Goal: Task Accomplishment & Management: Complete application form

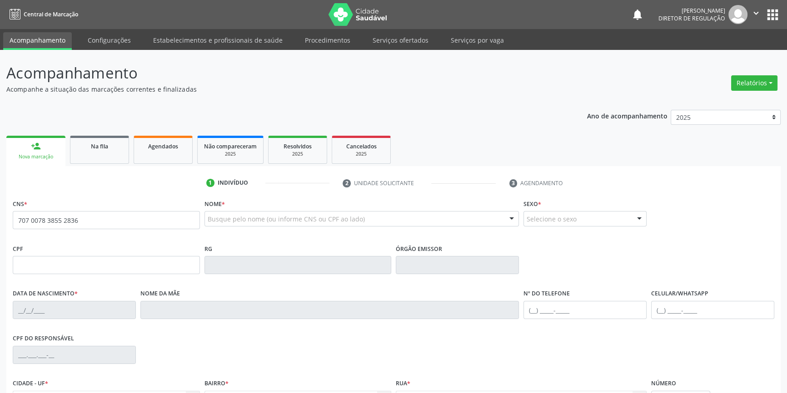
type input "707 0078 3855 2836"
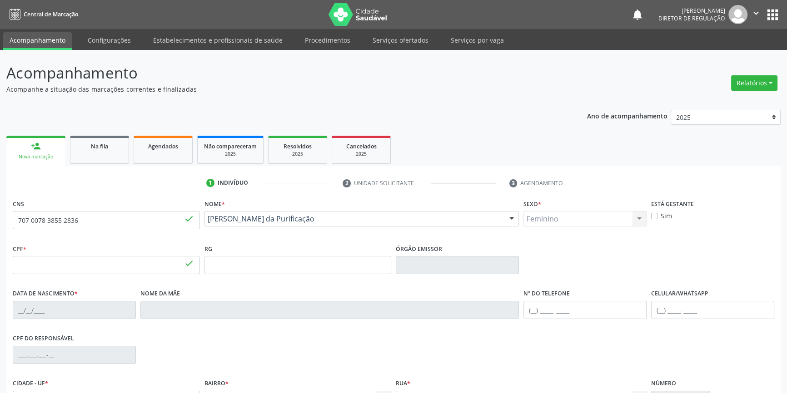
type input "038.797.374-52"
type input "16[DATE]"
type input "[PERSON_NAME]"
type input "[PHONE_NUMBER]"
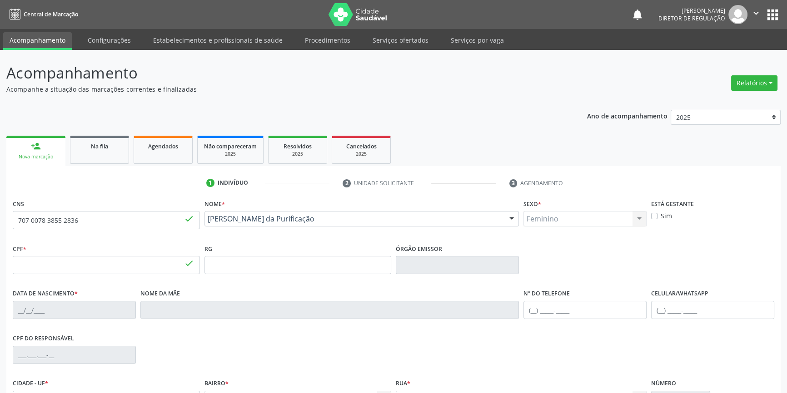
type input "070.172.894-98"
type input "S/N"
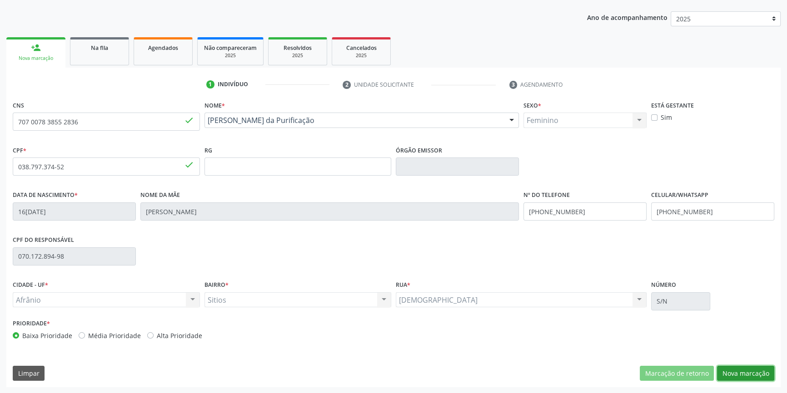
click at [733, 373] on button "Nova marcação" at bounding box center [745, 373] width 57 height 15
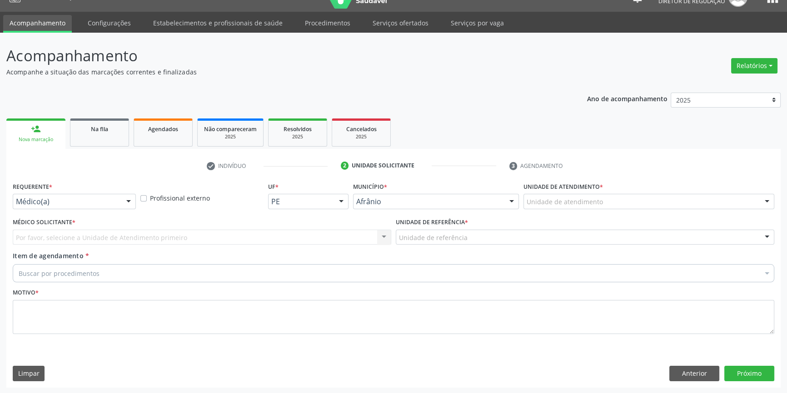
click at [576, 208] on div "Unidade de atendimento" at bounding box center [648, 201] width 251 height 15
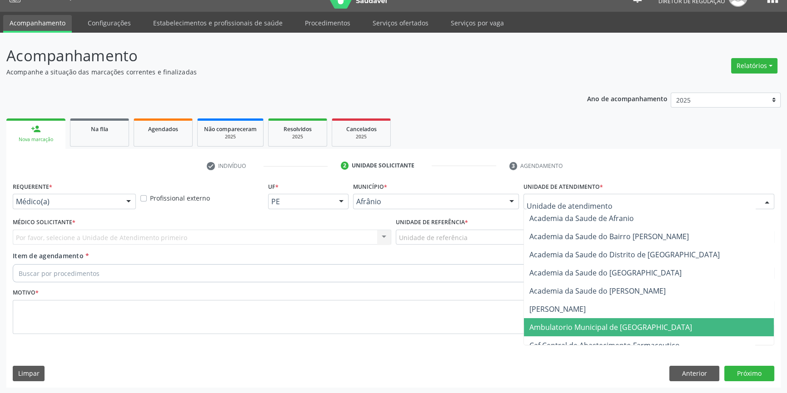
click at [590, 321] on span "Ambulatorio Municipal de [GEOGRAPHIC_DATA]" at bounding box center [649, 327] width 250 height 18
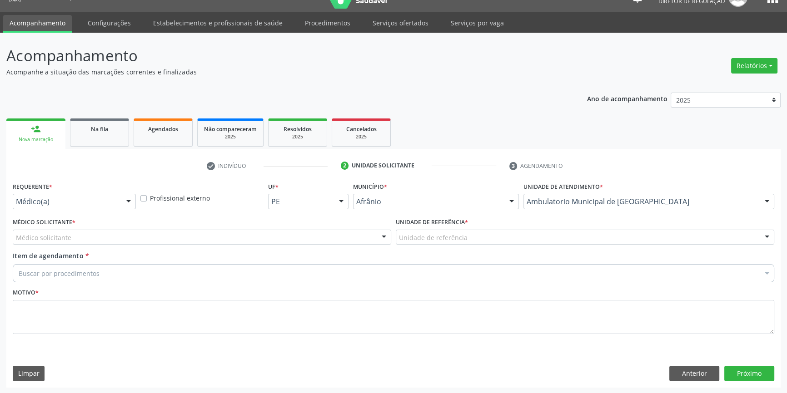
click at [480, 242] on div "Unidade de referência" at bounding box center [585, 237] width 378 height 15
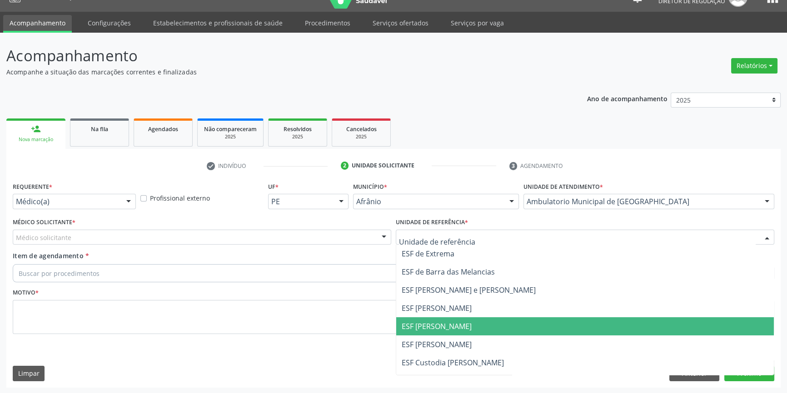
click at [462, 322] on span "ESF [PERSON_NAME]" at bounding box center [584, 327] width 377 height 18
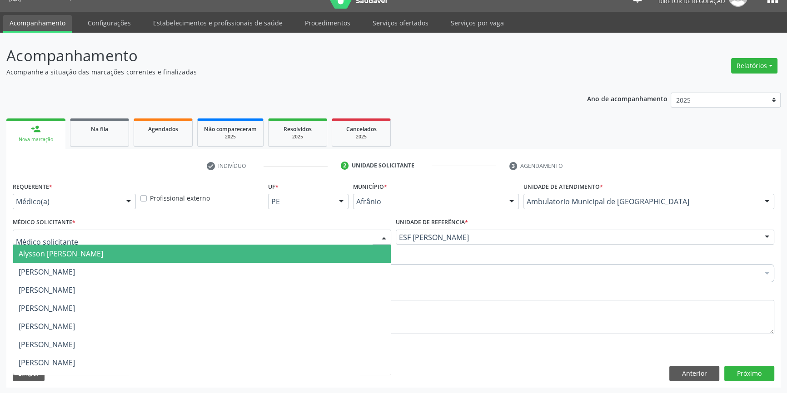
drag, startPoint x: 300, startPoint y: 239, endPoint x: 207, endPoint y: 260, distance: 95.5
click at [300, 239] on div at bounding box center [202, 237] width 378 height 15
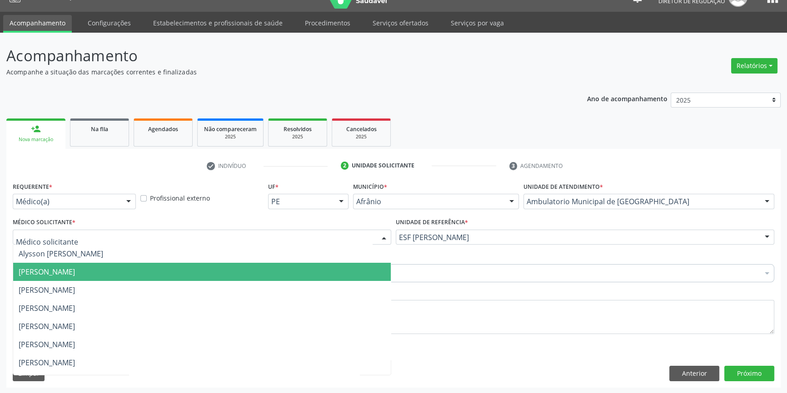
click at [127, 274] on span "[PERSON_NAME]" at bounding box center [201, 272] width 377 height 18
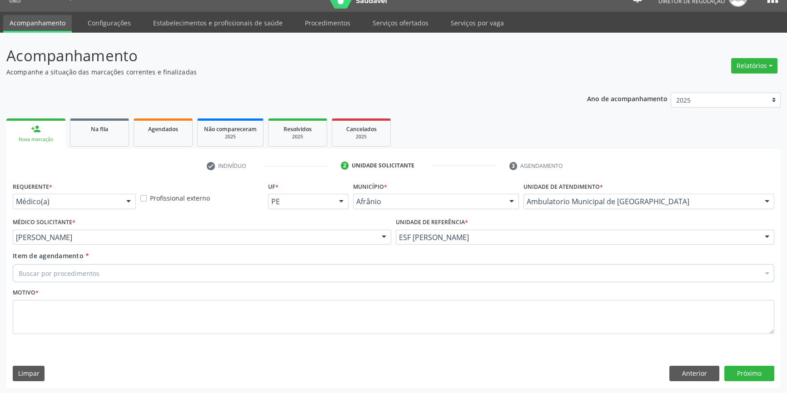
click at [120, 276] on div "Buscar por procedimentos" at bounding box center [393, 273] width 761 height 18
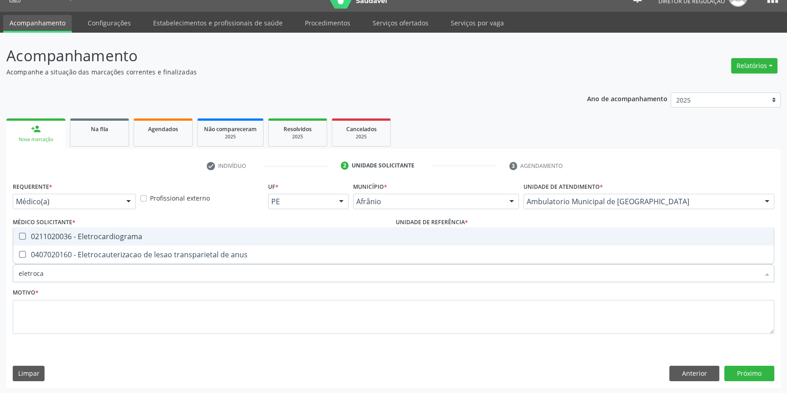
type input "eletrocar"
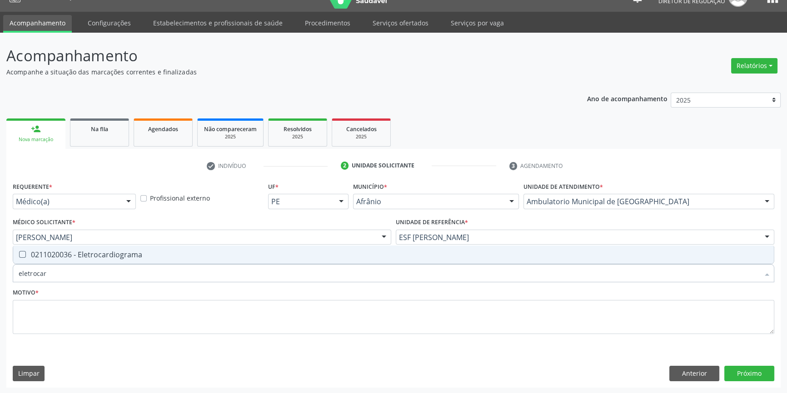
click at [123, 257] on div "0211020036 - Eletrocardiograma" at bounding box center [394, 254] width 750 height 7
checkbox Eletrocardiograma "true"
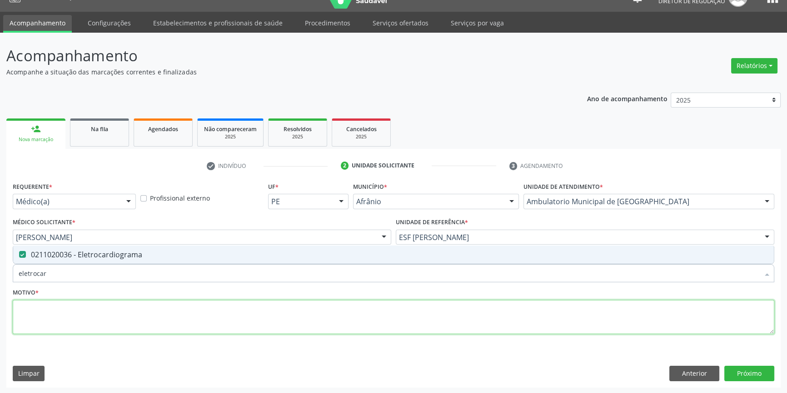
click at [110, 306] on textarea at bounding box center [393, 317] width 761 height 35
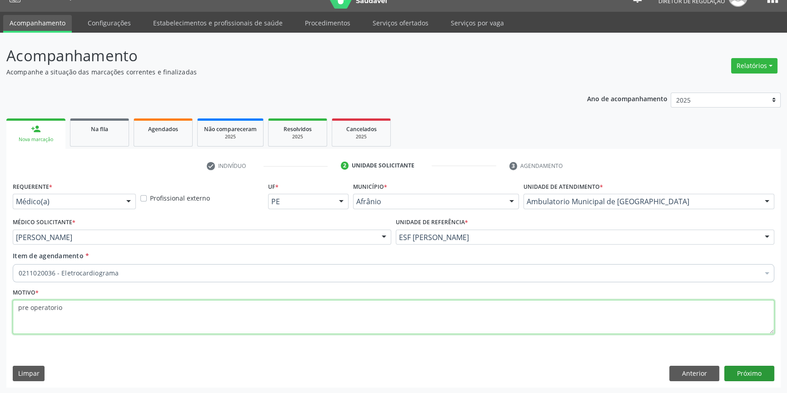
type textarea "pre operatorio"
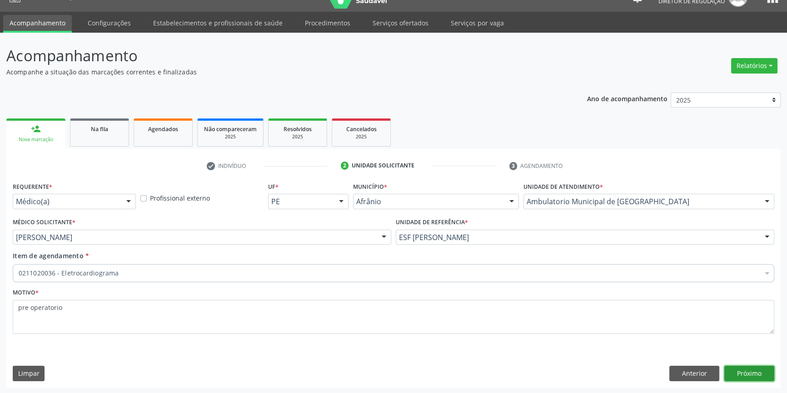
click at [753, 373] on button "Próximo" at bounding box center [749, 373] width 50 height 15
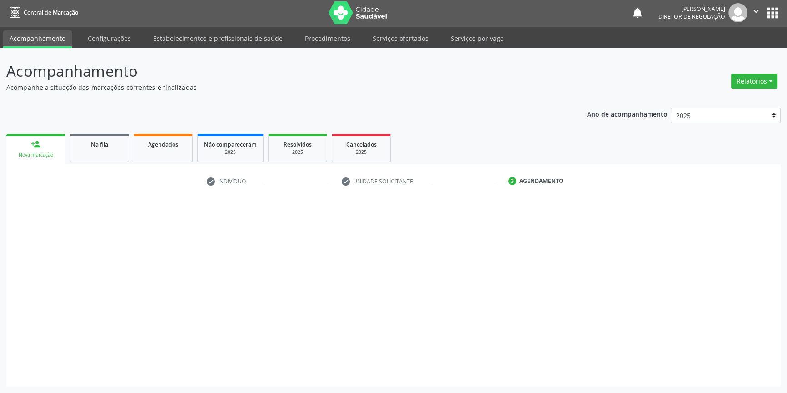
scroll to position [1, 0]
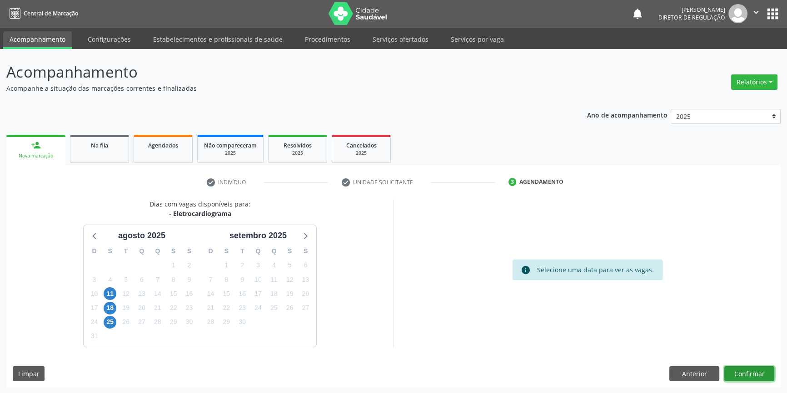
click at [753, 373] on button "Confirmar" at bounding box center [749, 374] width 50 height 15
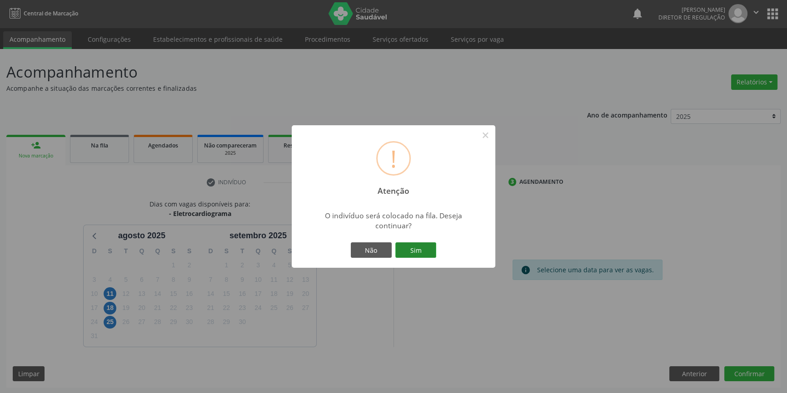
click at [428, 252] on button "Sim" at bounding box center [415, 250] width 41 height 15
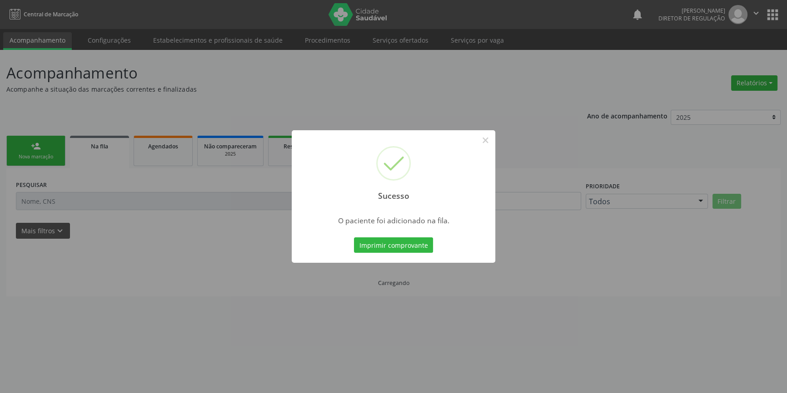
scroll to position [0, 0]
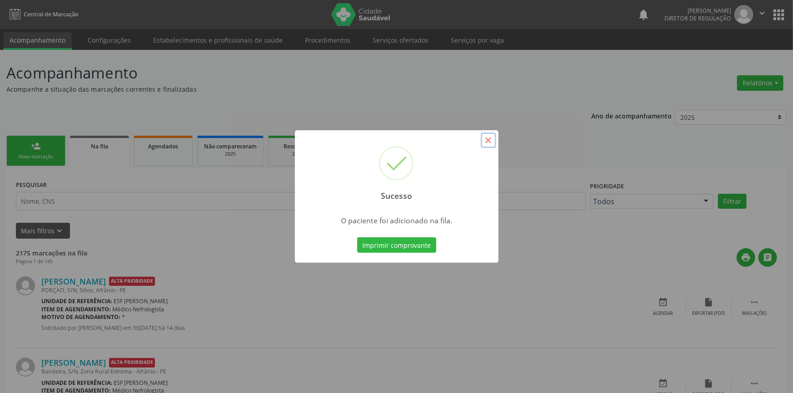
click at [487, 137] on button "×" at bounding box center [488, 140] width 15 height 15
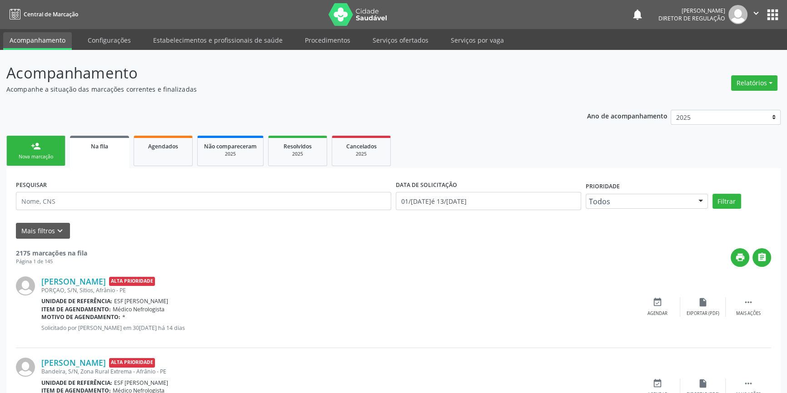
click at [32, 155] on div "Nova marcação" at bounding box center [35, 157] width 45 height 7
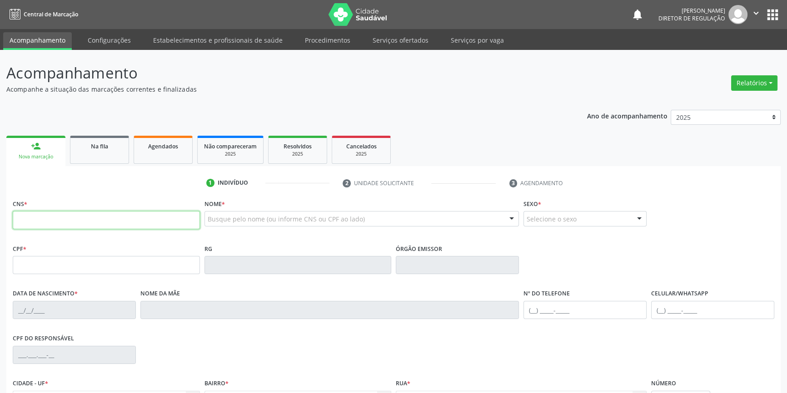
click at [52, 211] on input "text" at bounding box center [106, 220] width 187 height 18
type input "700 0062 0045 8604"
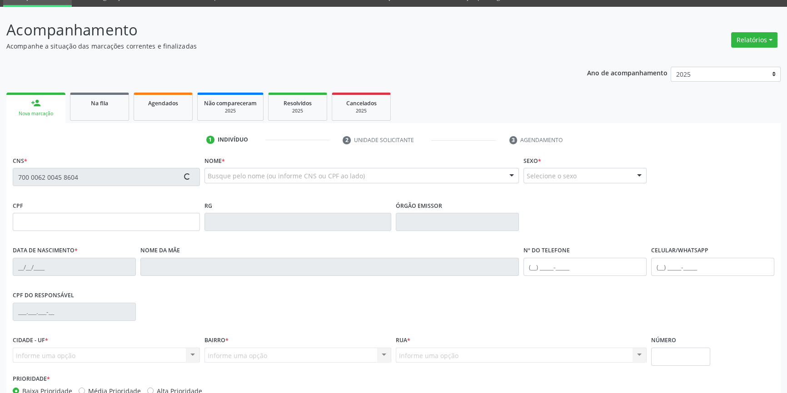
scroll to position [99, 0]
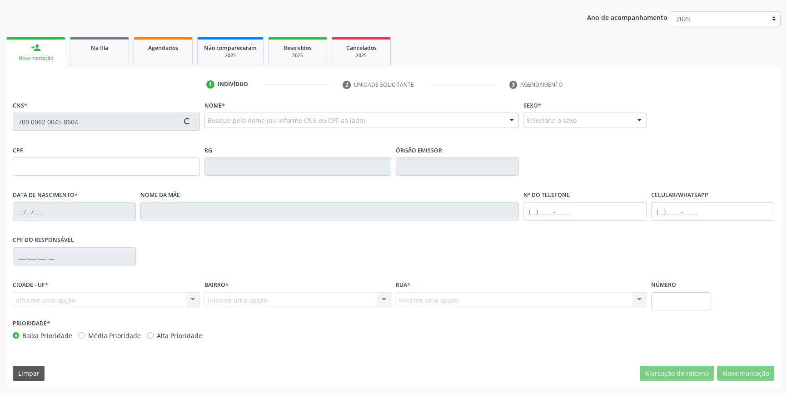
type input "070.172.894-98"
type input "01[DATE]"
type input "[PERSON_NAME]"
type input "[PHONE_NUMBER]"
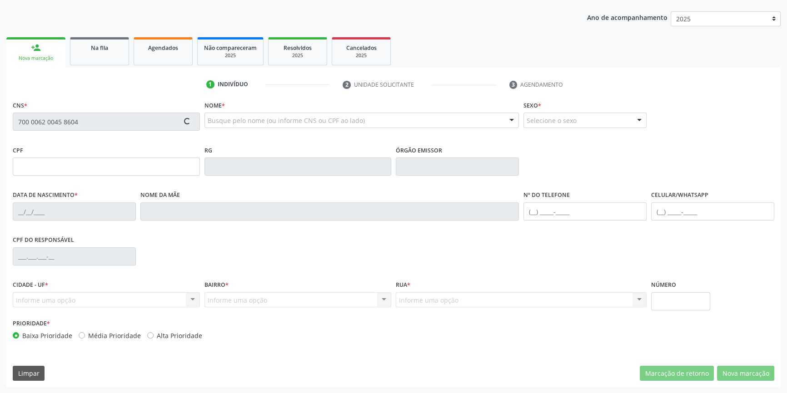
type input "S/N"
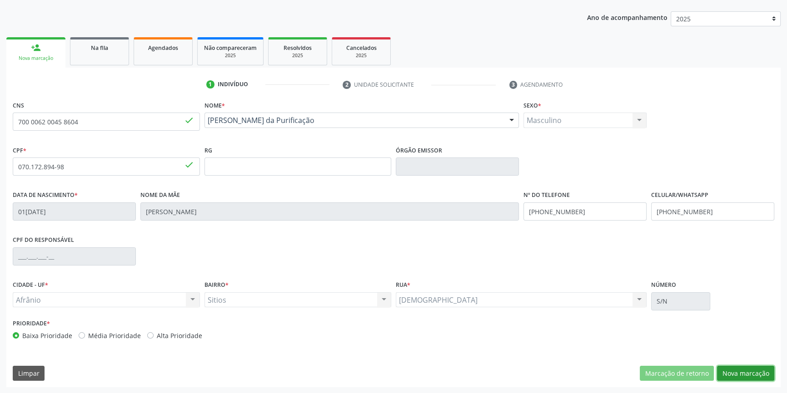
click at [749, 370] on button "Nova marcação" at bounding box center [745, 373] width 57 height 15
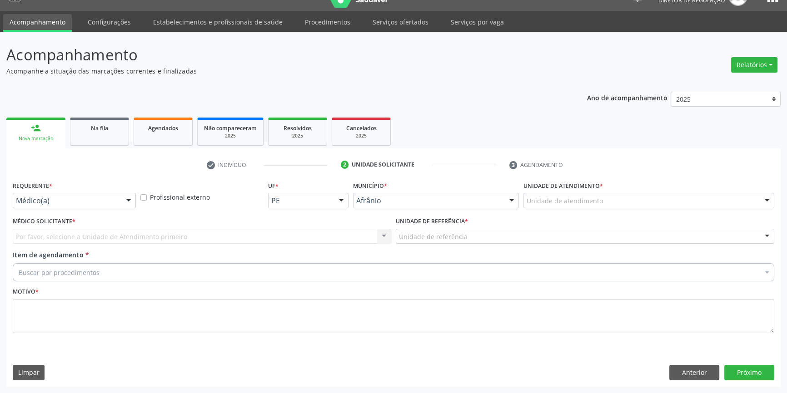
scroll to position [17, 0]
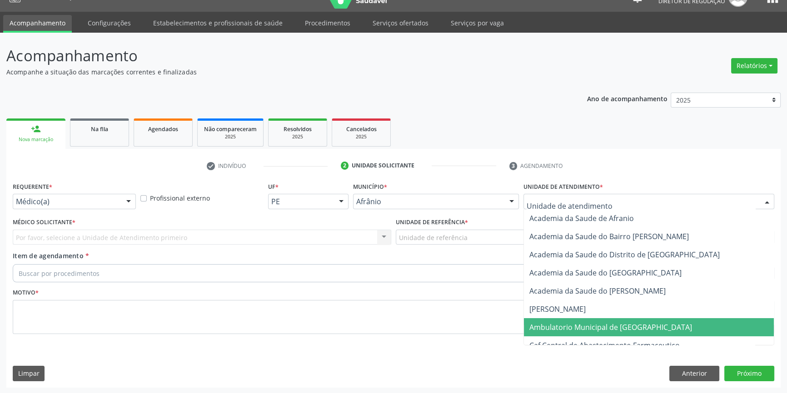
drag, startPoint x: 581, startPoint y: 329, endPoint x: 513, endPoint y: 287, distance: 80.6
click at [581, 329] on span "Ambulatorio Municipal de [GEOGRAPHIC_DATA]" at bounding box center [610, 328] width 163 height 10
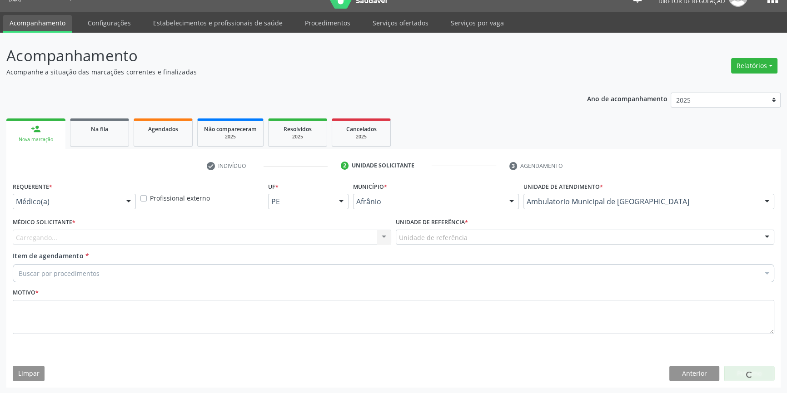
click at [470, 237] on div "Unidade de referência" at bounding box center [585, 237] width 378 height 15
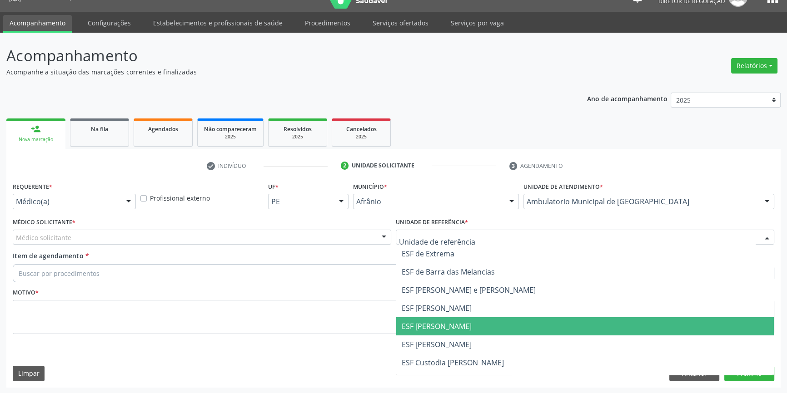
drag, startPoint x: 441, startPoint y: 324, endPoint x: 323, endPoint y: 264, distance: 132.7
click at [440, 324] on span "ESF [PERSON_NAME]" at bounding box center [437, 327] width 70 height 10
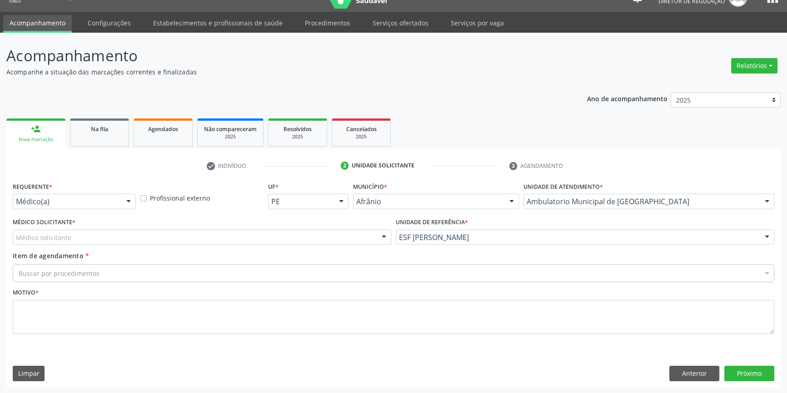
click at [263, 225] on div "Médico Solicitante * Médico solicitante [PERSON_NAME] [PERSON_NAME] [PERSON_NAM…" at bounding box center [202, 230] width 378 height 29
click at [235, 242] on div "Médico solicitante" at bounding box center [202, 237] width 378 height 15
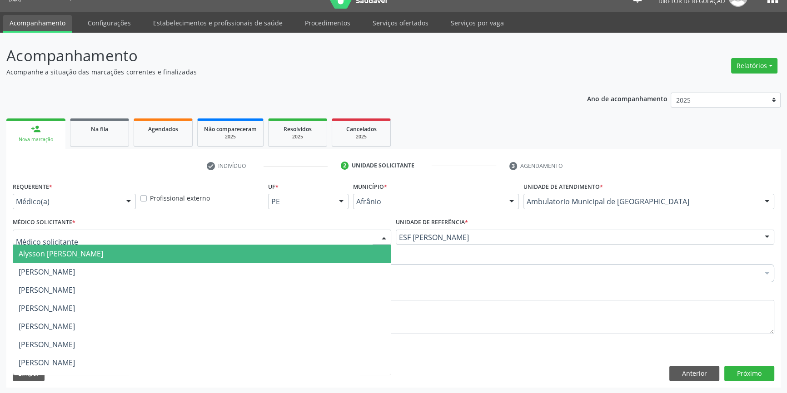
click at [101, 258] on span "Alysson [PERSON_NAME]" at bounding box center [201, 254] width 377 height 18
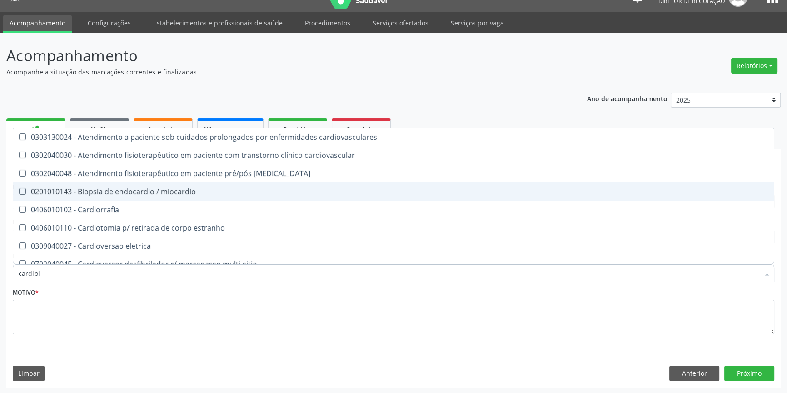
type input "cardiolo"
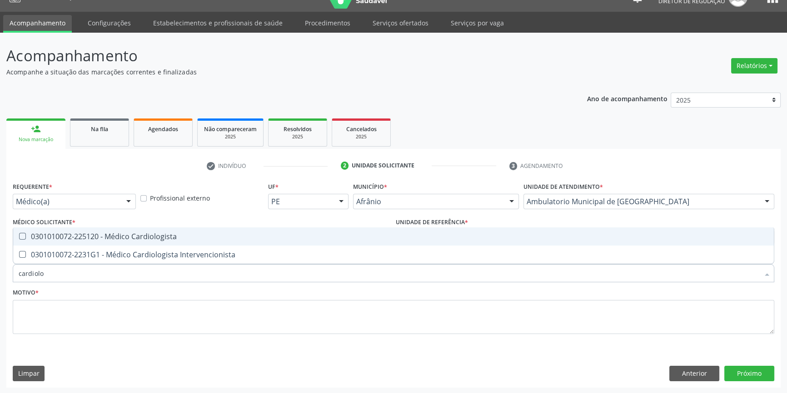
click at [114, 240] on div "0301010072-225120 - Médico Cardiologista" at bounding box center [394, 236] width 750 height 7
checkbox Cardiologista "true"
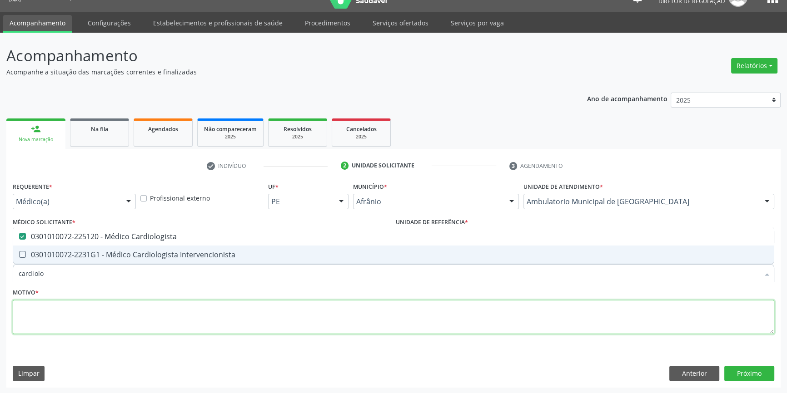
click at [103, 311] on textarea at bounding box center [393, 317] width 761 height 35
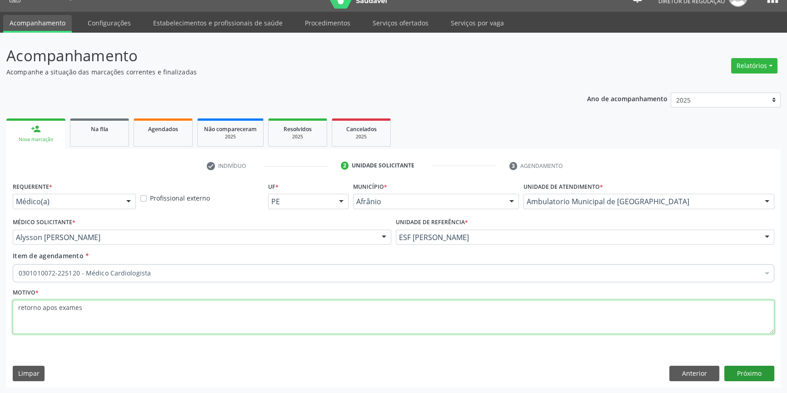
type textarea "retorno apos exames"
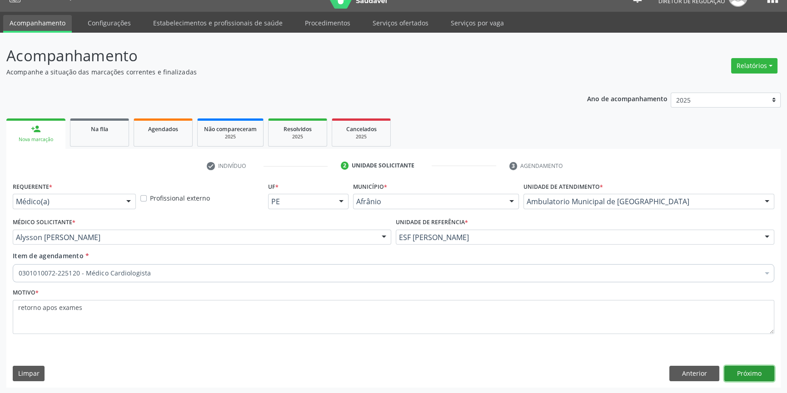
click at [726, 377] on button "Próximo" at bounding box center [749, 373] width 50 height 15
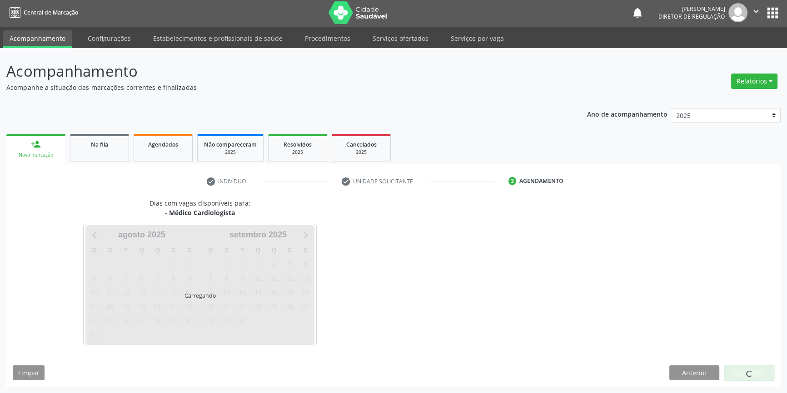
scroll to position [1, 0]
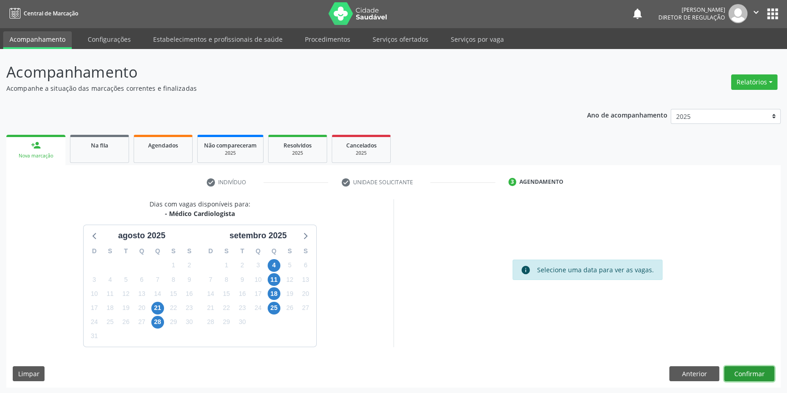
click at [745, 377] on button "Confirmar" at bounding box center [749, 374] width 50 height 15
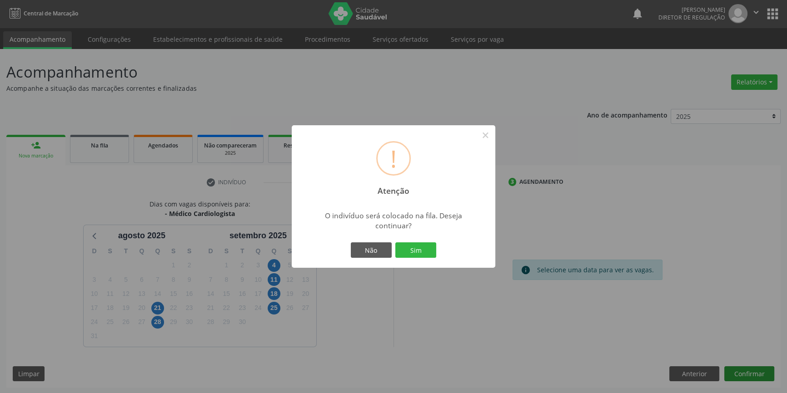
click at [745, 377] on div "! Atenção × O indivíduo será colocado na fila. Deseja continuar? Não Sim" at bounding box center [393, 196] width 787 height 393
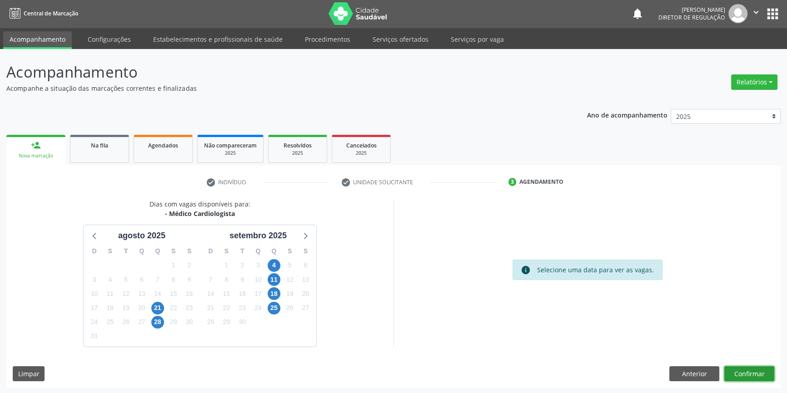
click at [746, 373] on button "Confirmar" at bounding box center [749, 374] width 50 height 15
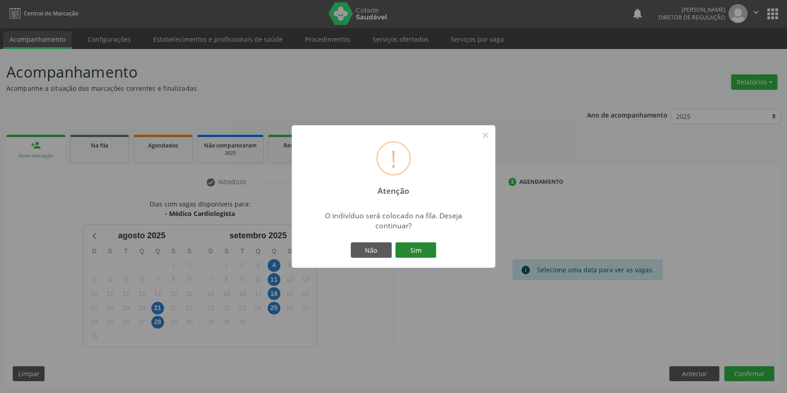
click at [424, 253] on button "Sim" at bounding box center [415, 250] width 41 height 15
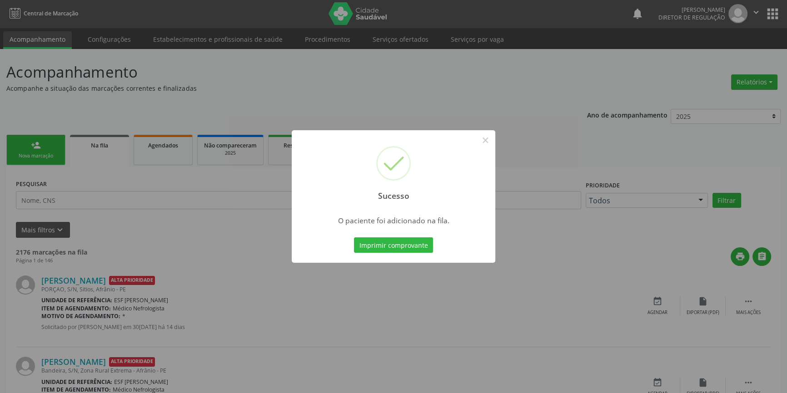
scroll to position [0, 0]
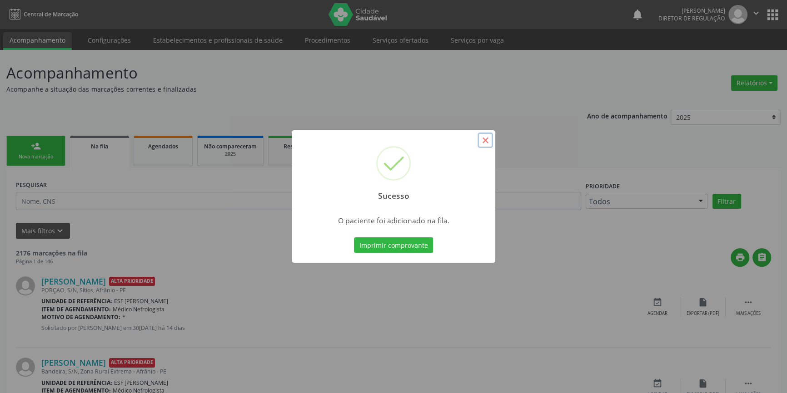
click at [488, 142] on button "×" at bounding box center [484, 140] width 15 height 15
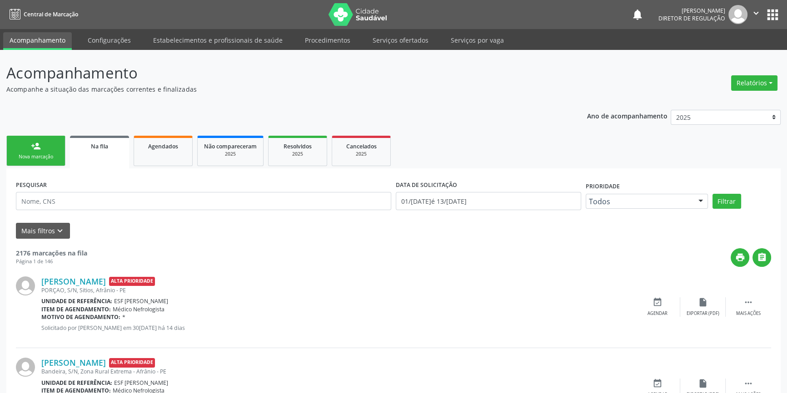
click at [56, 150] on link "person_add Nova marcação" at bounding box center [35, 151] width 59 height 30
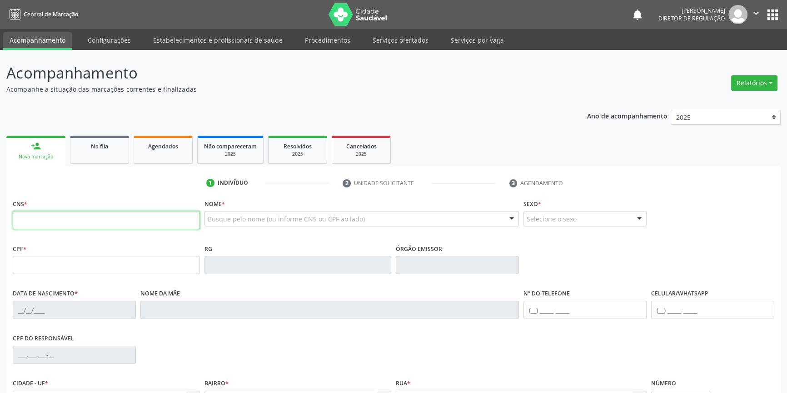
click at [113, 215] on input "text" at bounding box center [106, 220] width 187 height 18
type input "709 8090 9696 0395"
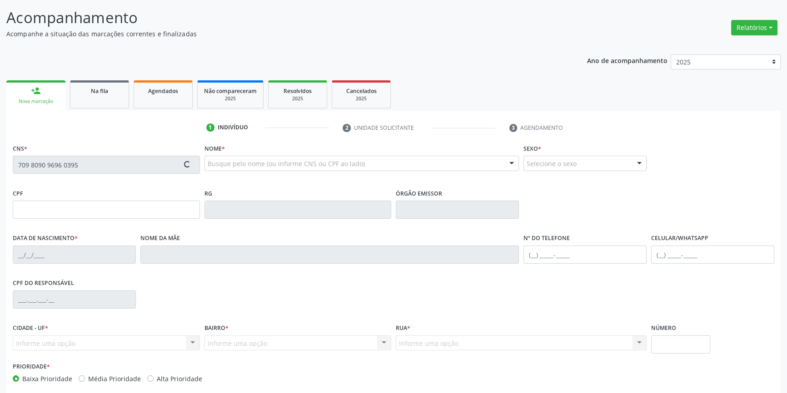
type input "030.336.673-76"
type input "[DATE]"
type input "[PERSON_NAME]"
type input "[PHONE_NUMBER]"
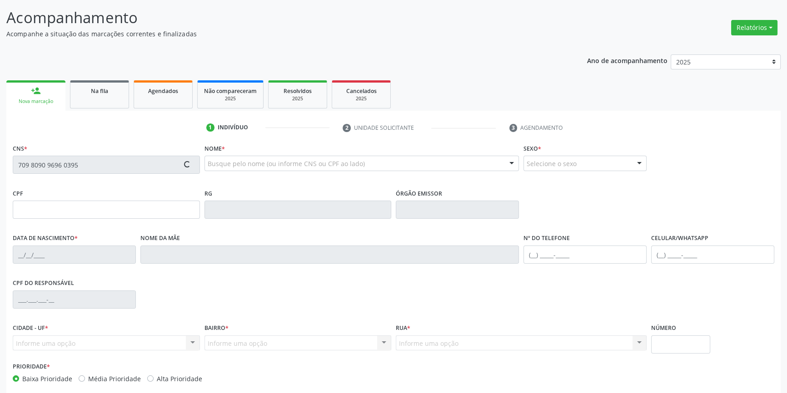
type input "180"
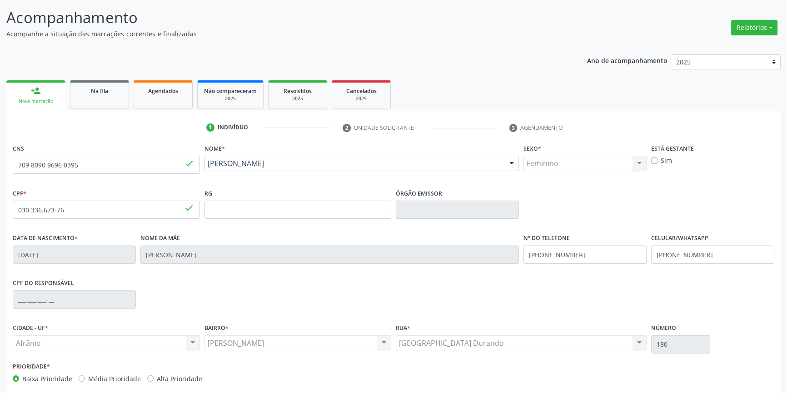
scroll to position [99, 0]
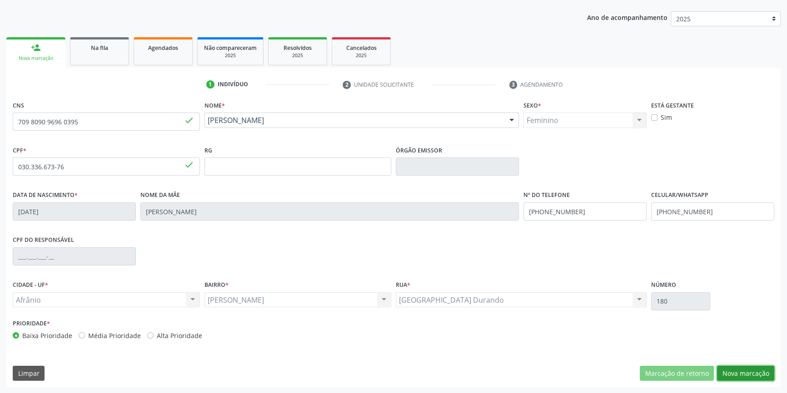
click at [741, 375] on button "Nova marcação" at bounding box center [745, 373] width 57 height 15
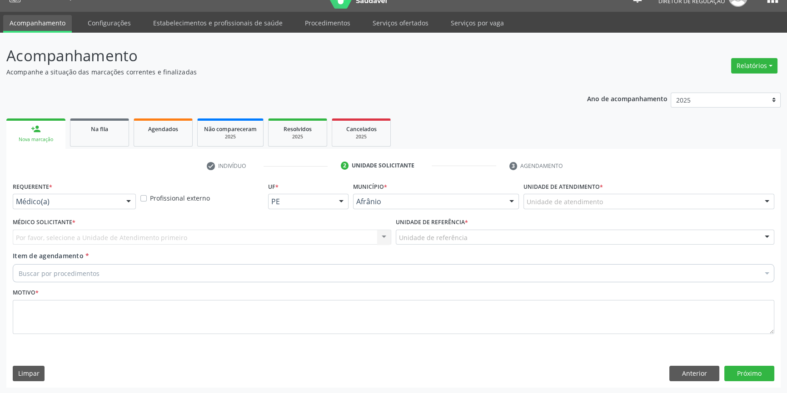
click at [582, 207] on div "Unidade de atendimento" at bounding box center [648, 201] width 251 height 15
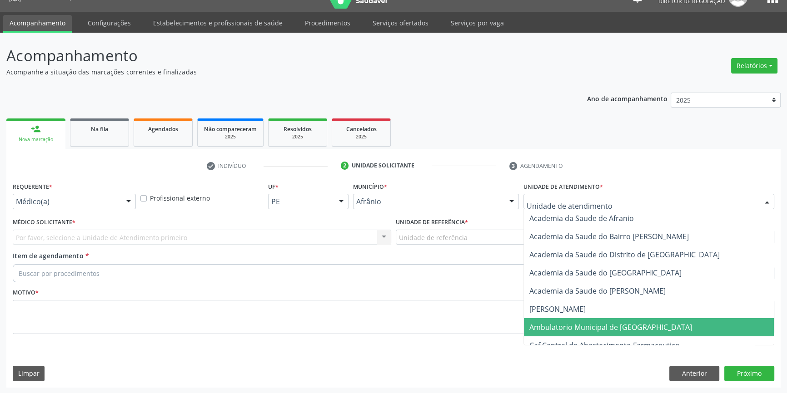
click at [581, 325] on span "Ambulatorio Municipal de [GEOGRAPHIC_DATA]" at bounding box center [610, 328] width 163 height 10
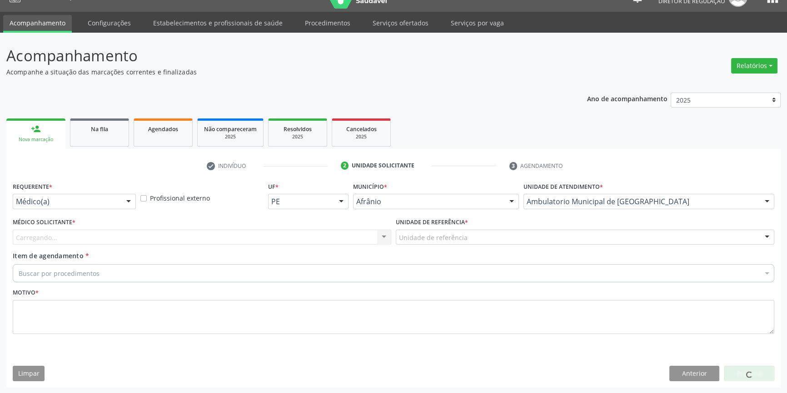
click at [470, 235] on div "Unidade de referência" at bounding box center [585, 237] width 378 height 15
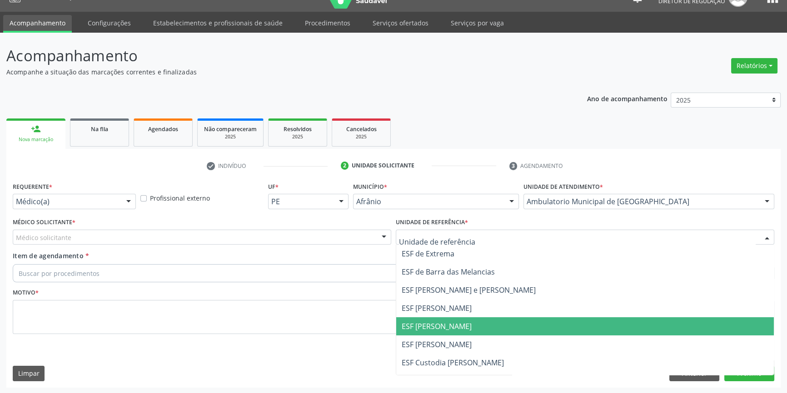
drag, startPoint x: 464, startPoint y: 322, endPoint x: 409, endPoint y: 298, distance: 59.8
click at [462, 322] on span "ESF [PERSON_NAME]" at bounding box center [584, 327] width 377 height 18
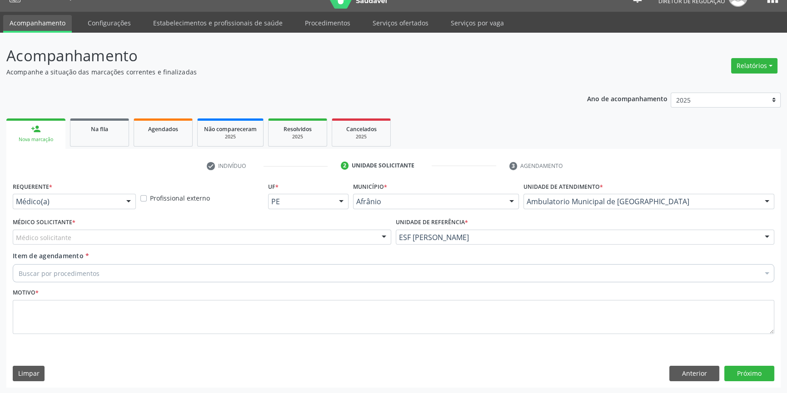
click at [300, 233] on div "Médico solicitante" at bounding box center [202, 237] width 378 height 15
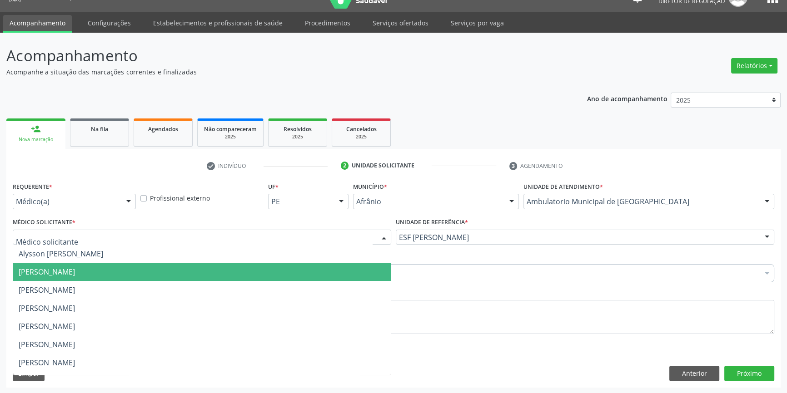
click at [128, 268] on span "[PERSON_NAME]" at bounding box center [201, 272] width 377 height 18
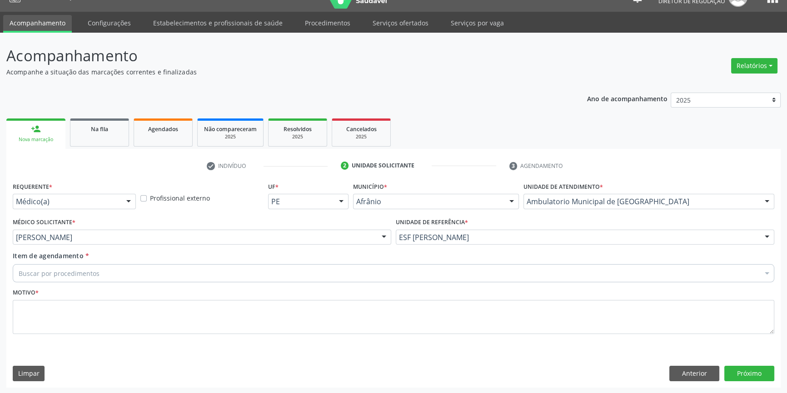
click at [104, 270] on div "Buscar por procedimentos" at bounding box center [393, 273] width 761 height 18
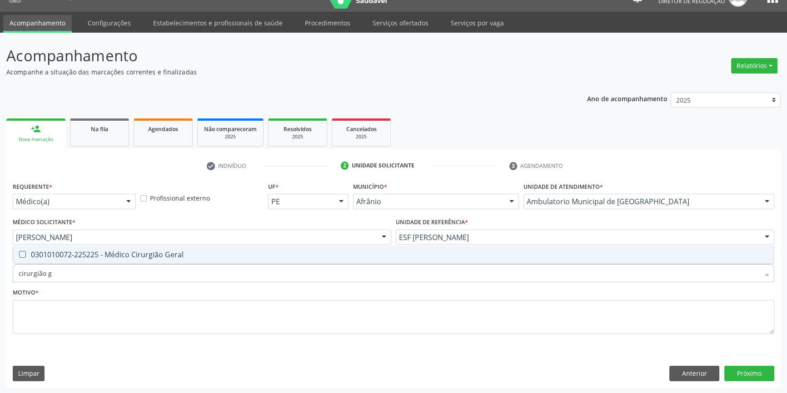
type input "cirurgião ge"
click at [217, 248] on span "0301010072-225225 - Médico Cirurgião Geral" at bounding box center [393, 255] width 760 height 18
checkbox Geral "true"
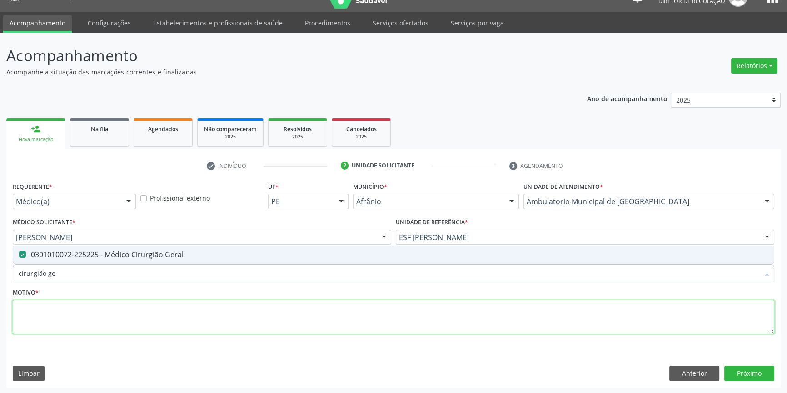
click at [169, 313] on textarea at bounding box center [393, 317] width 761 height 35
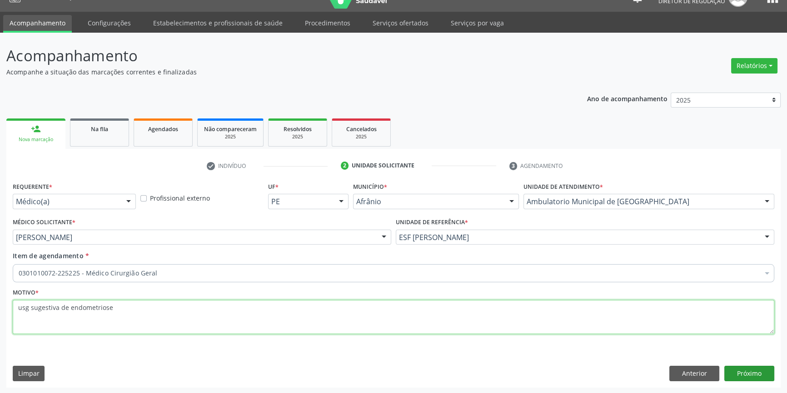
type textarea "usg sugestiva de endometriose"
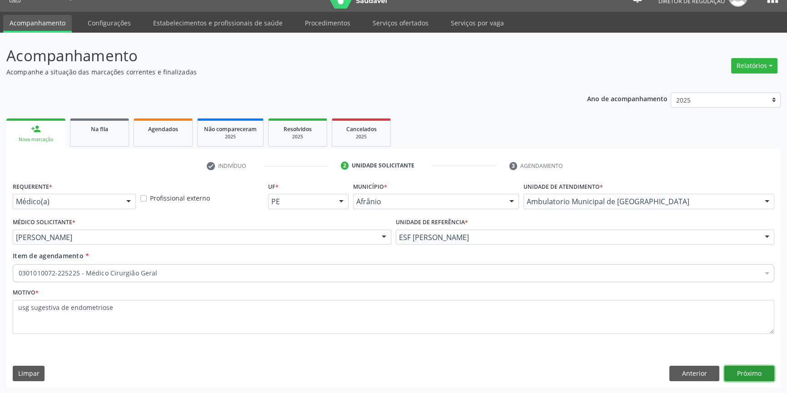
click at [740, 372] on button "Próximo" at bounding box center [749, 373] width 50 height 15
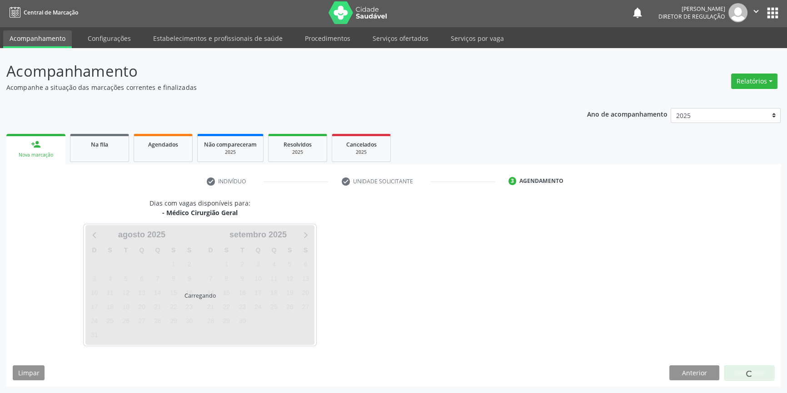
scroll to position [1, 0]
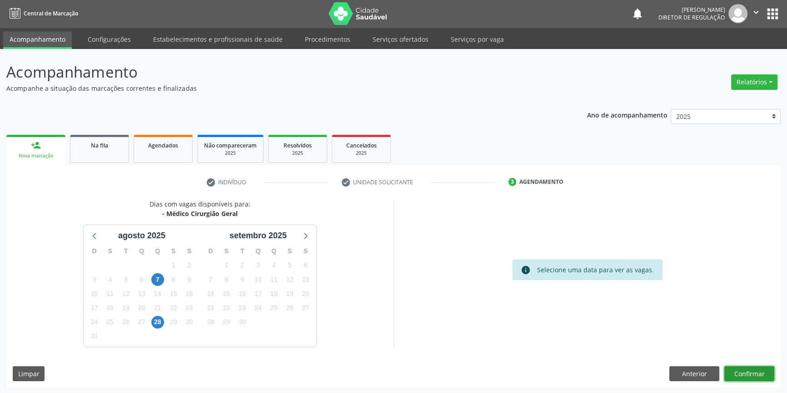
click at [760, 372] on button "Confirmar" at bounding box center [749, 374] width 50 height 15
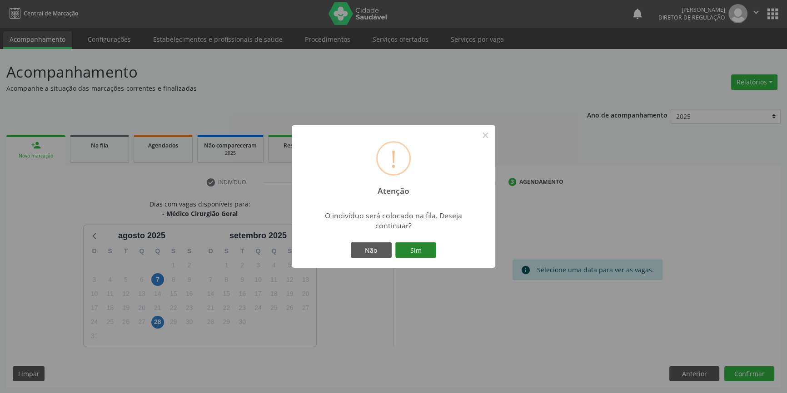
click at [423, 254] on button "Sim" at bounding box center [415, 250] width 41 height 15
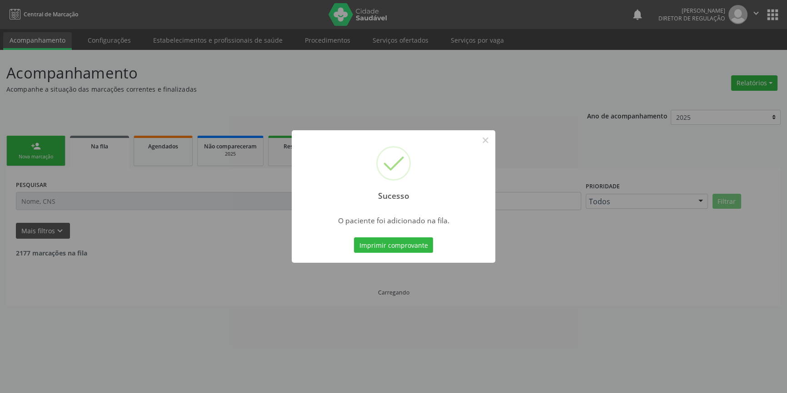
scroll to position [0, 0]
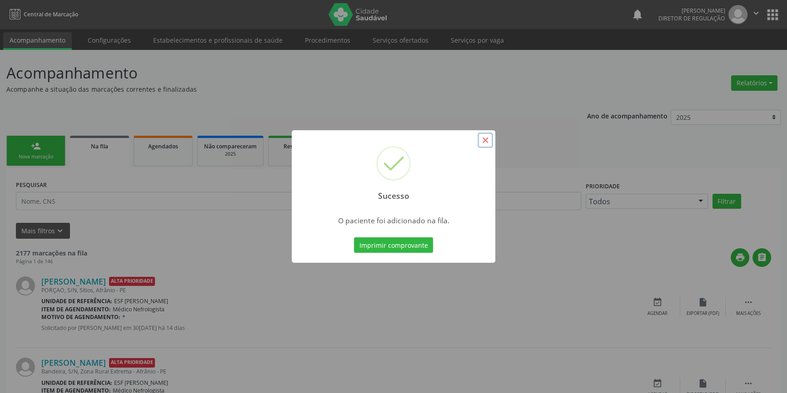
click at [484, 144] on button "×" at bounding box center [484, 140] width 15 height 15
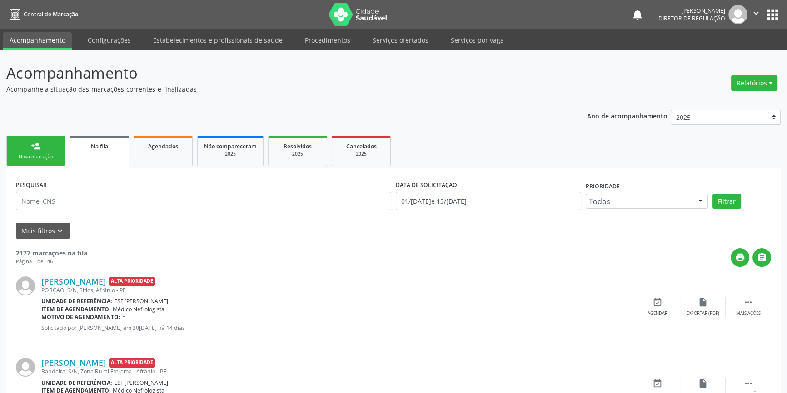
click at [44, 147] on link "person_add Nova marcação" at bounding box center [35, 151] width 59 height 30
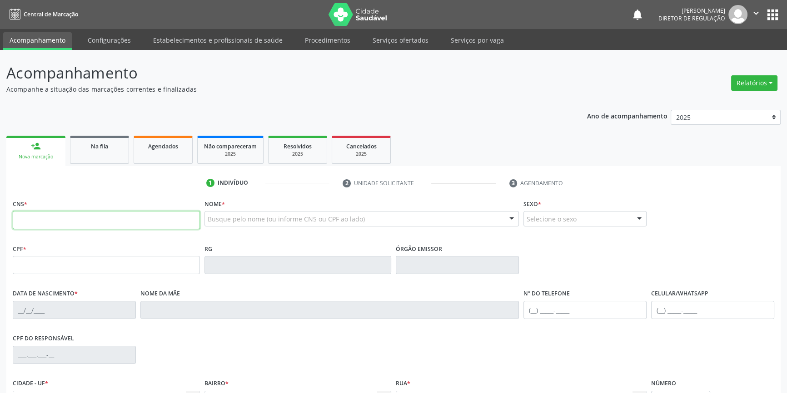
click at [113, 226] on input "text" at bounding box center [106, 220] width 187 height 18
type input "707 0048 4566 6733"
type input "08/[DATE]"
type input "[PERSON_NAME]"
type input "[PHONE_NUMBER]"
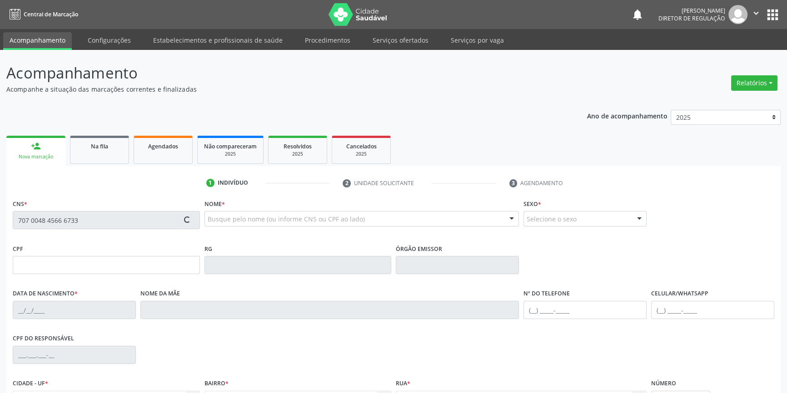
type input "[PHONE_NUMBER]"
type input "S/N"
